Goal: Task Accomplishment & Management: Manage account settings

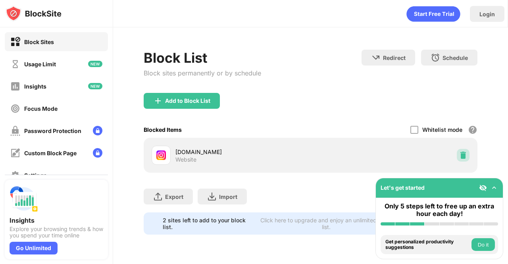
click at [459, 156] on img at bounding box center [463, 155] width 8 height 8
